Goal: Information Seeking & Learning: Learn about a topic

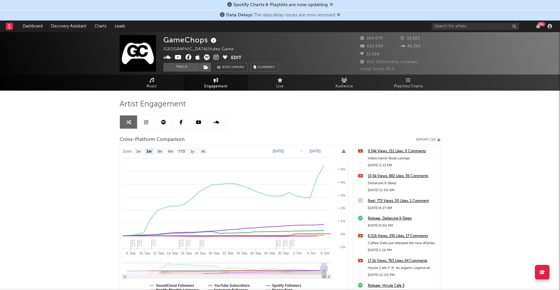
select select "1m"
click at [450, 27] on input "text" at bounding box center [476, 26] width 88 height 7
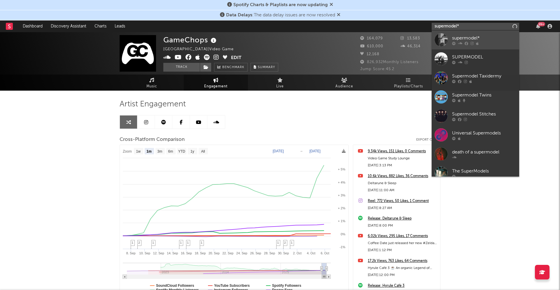
type input "supermodel*"
click at [474, 41] on div at bounding box center [484, 43] width 64 height 4
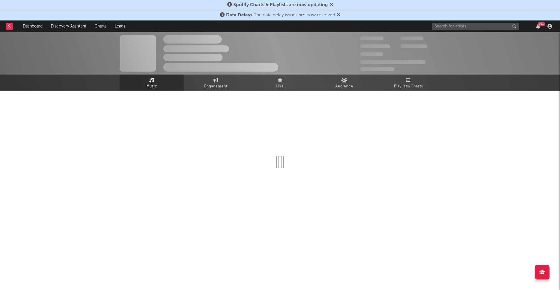
select select "1w"
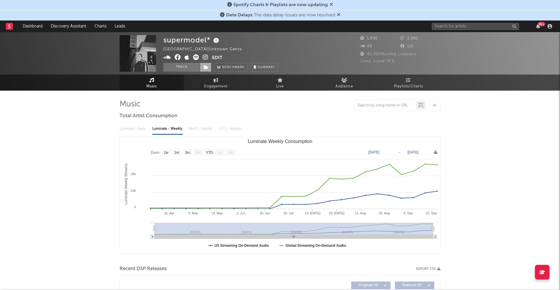
click at [205, 68] on icon at bounding box center [206, 67] width 5 height 4
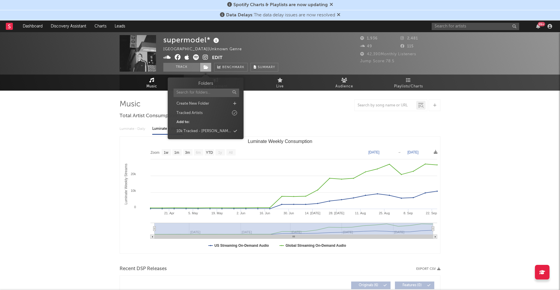
click at [205, 68] on icon at bounding box center [206, 67] width 5 height 4
click at [202, 131] on div "10k Tracked - [PERSON_NAME]" at bounding box center [204, 131] width 55 height 6
click at [299, 110] on div at bounding box center [280, 105] width 321 height 12
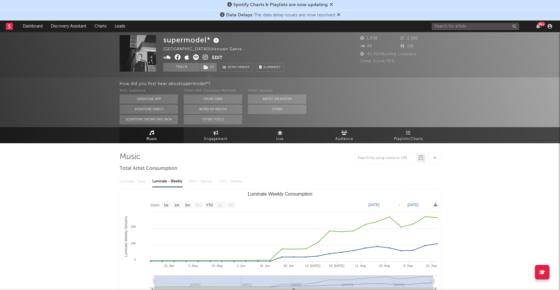
scroll to position [5, 0]
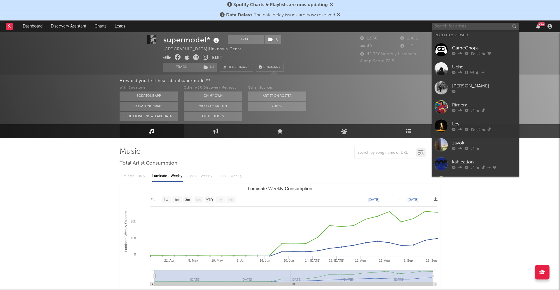
click at [459, 24] on input "text" at bounding box center [476, 26] width 88 height 7
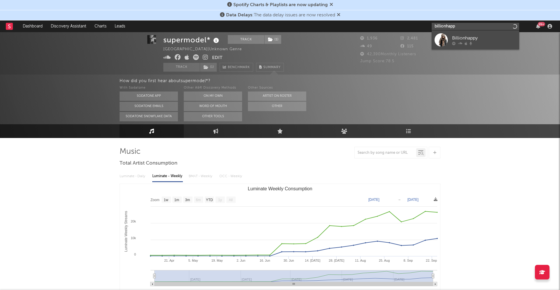
type input "billionhapp"
click at [466, 35] on div "Billionhappy" at bounding box center [484, 37] width 64 height 7
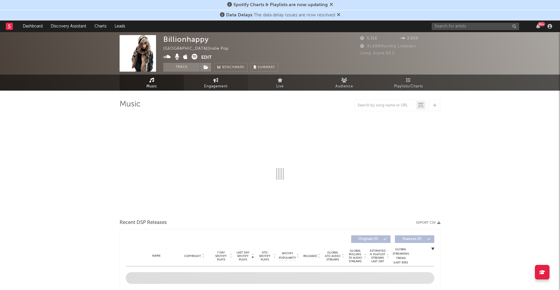
select select "1w"
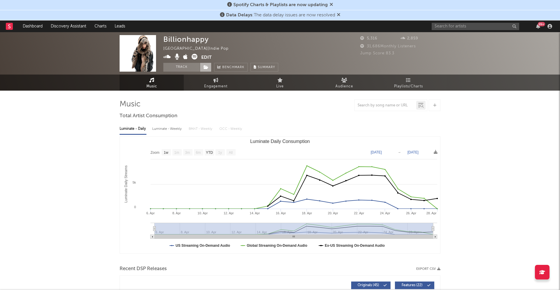
click at [205, 69] on icon at bounding box center [206, 67] width 5 height 4
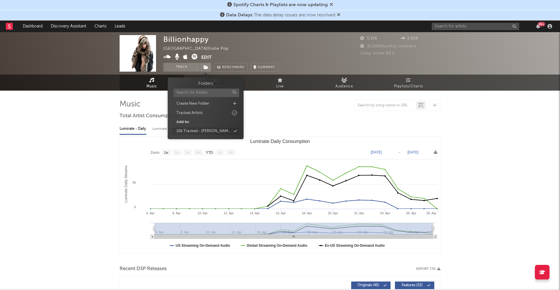
click at [219, 132] on div "10k Tracked - [PERSON_NAME]" at bounding box center [205, 131] width 67 height 8
